Goal: Navigation & Orientation: Find specific page/section

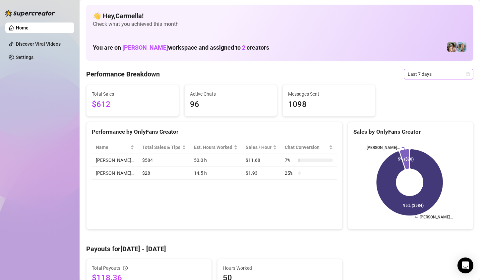
click at [466, 73] on icon "calendar" at bounding box center [468, 74] width 4 height 4
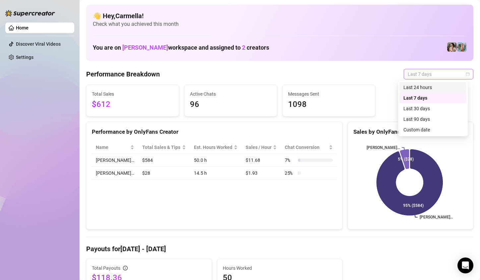
click at [466, 74] on icon "calendar" at bounding box center [468, 74] width 4 height 4
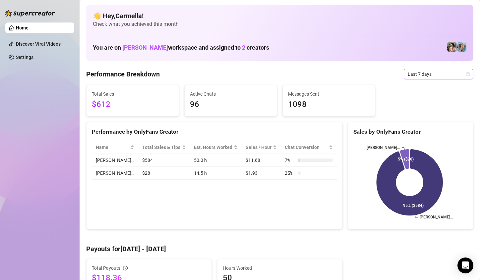
click at [466, 74] on icon "calendar" at bounding box center [468, 74] width 4 height 4
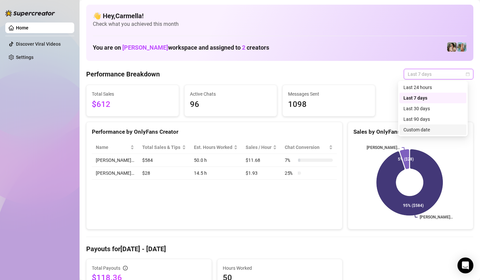
click at [429, 128] on div "Custom date" at bounding box center [432, 129] width 59 height 7
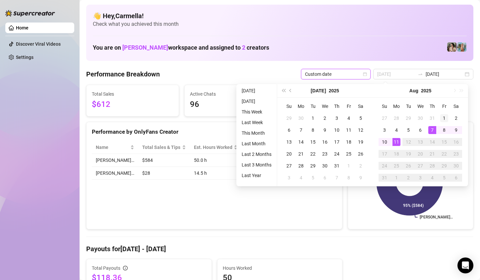
type input "[DATE]"
click at [444, 119] on div "1" at bounding box center [444, 118] width 8 height 8
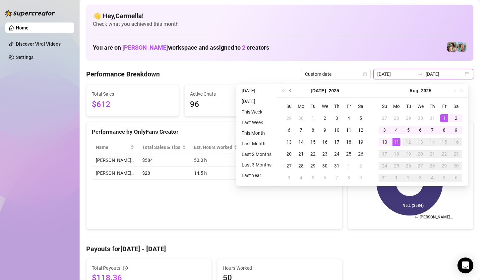
type input "[DATE]"
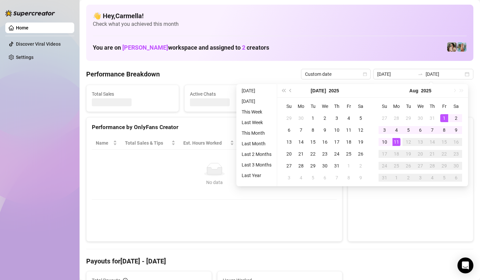
type input "[DATE]"
